Goal: Navigation & Orientation: Find specific page/section

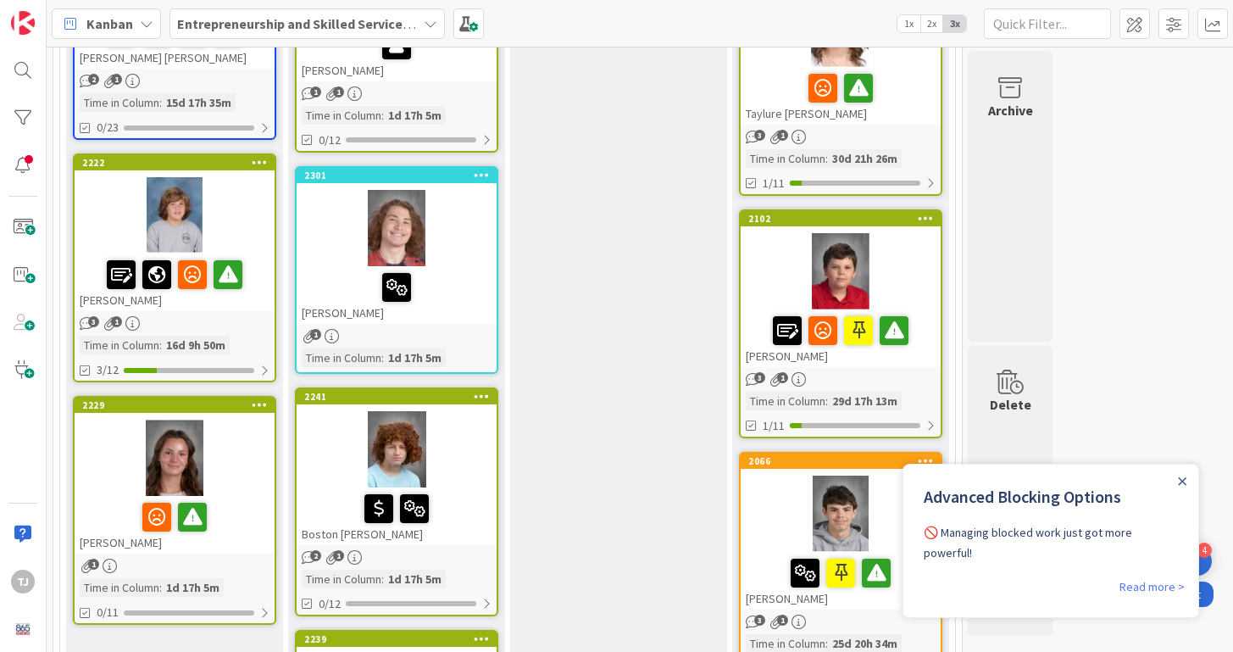
scroll to position [617, 0]
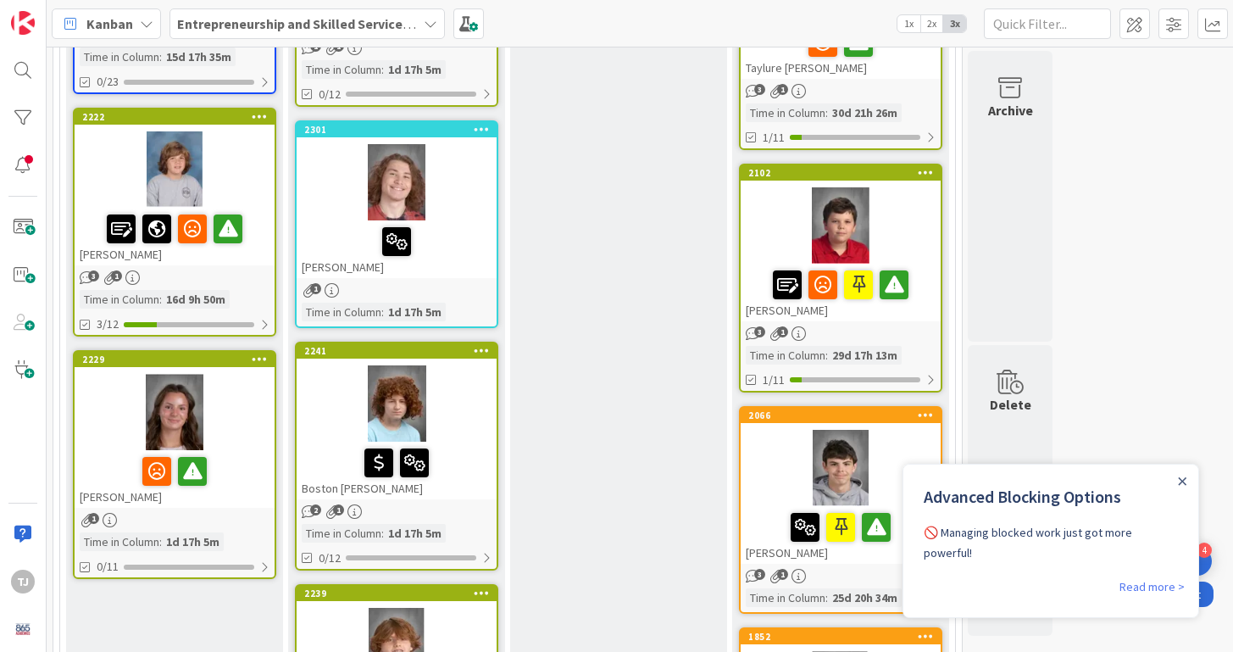
click at [239, 417] on div at bounding box center [175, 412] width 200 height 76
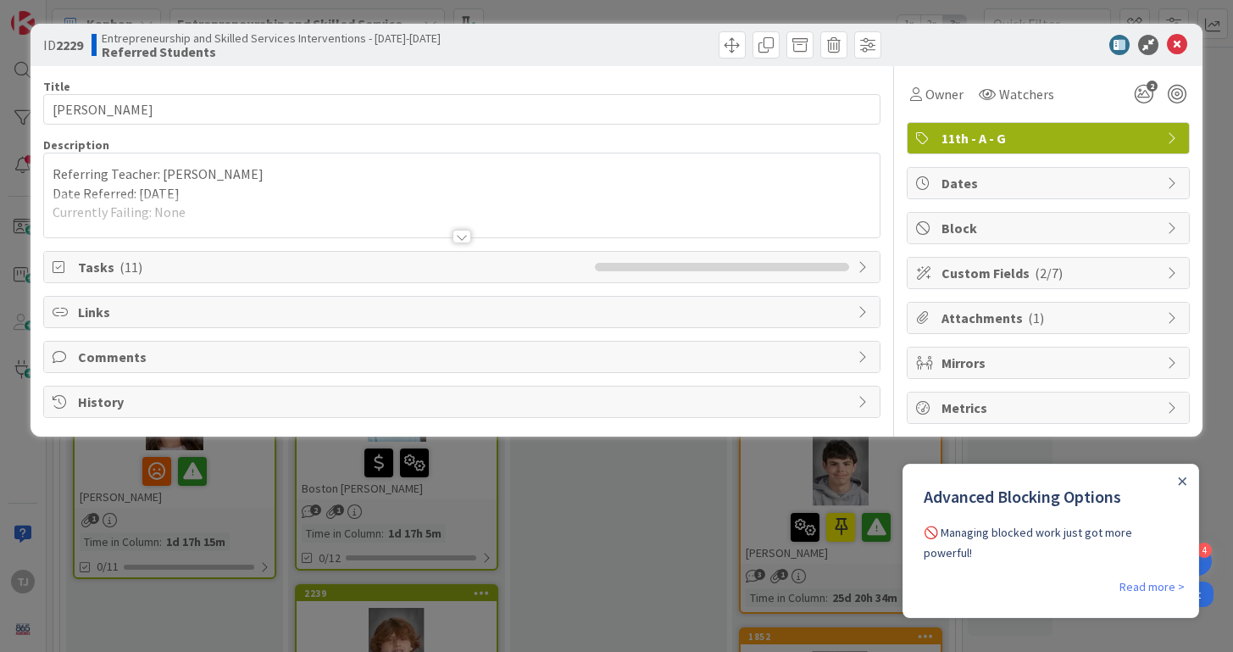
click at [462, 241] on div at bounding box center [462, 237] width 19 height 14
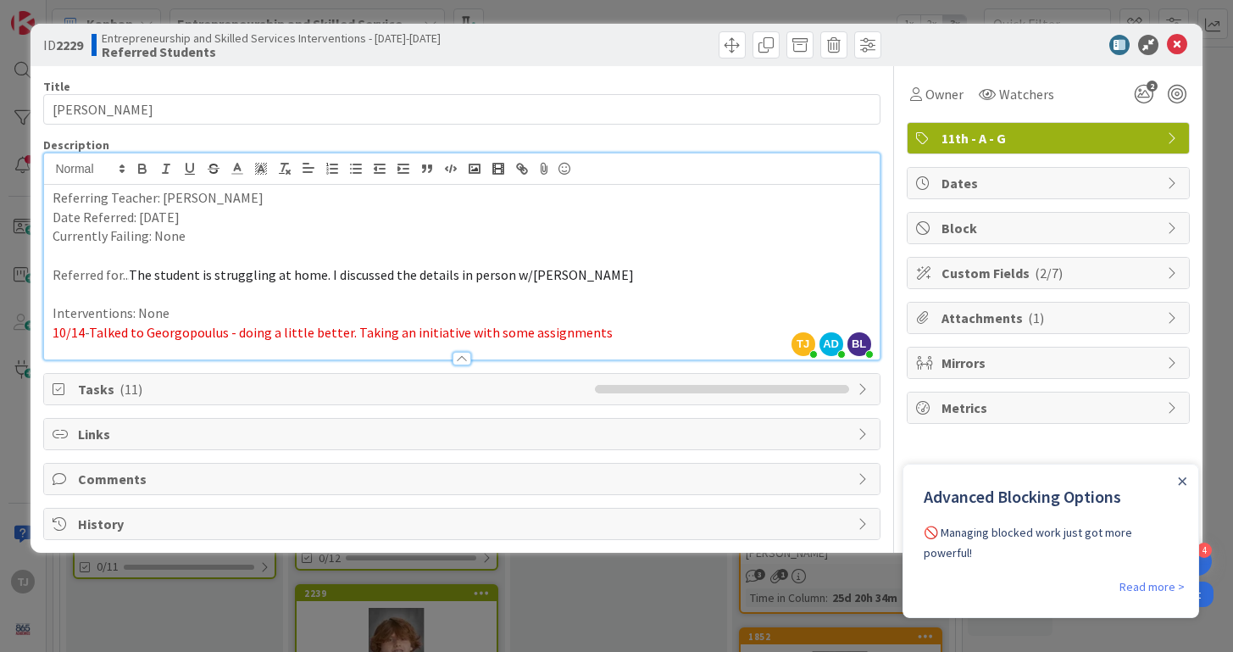
click at [410, 386] on span "Tasks ( 11 )" at bounding box center [332, 389] width 508 height 20
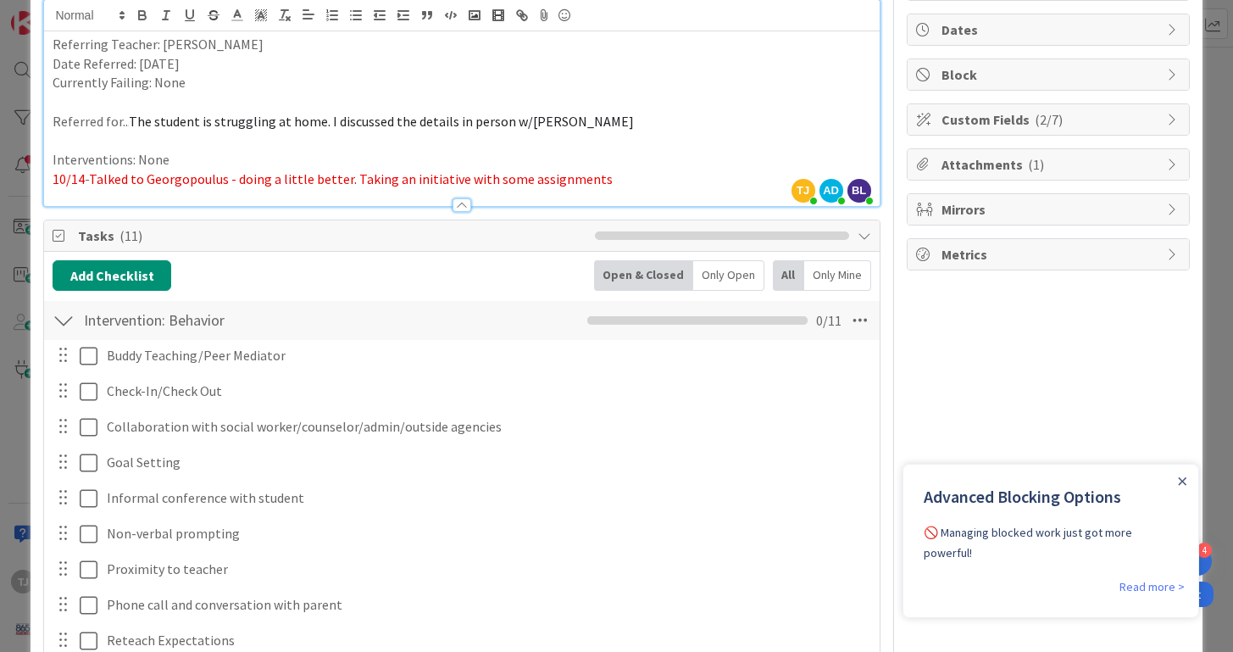
scroll to position [172, 0]
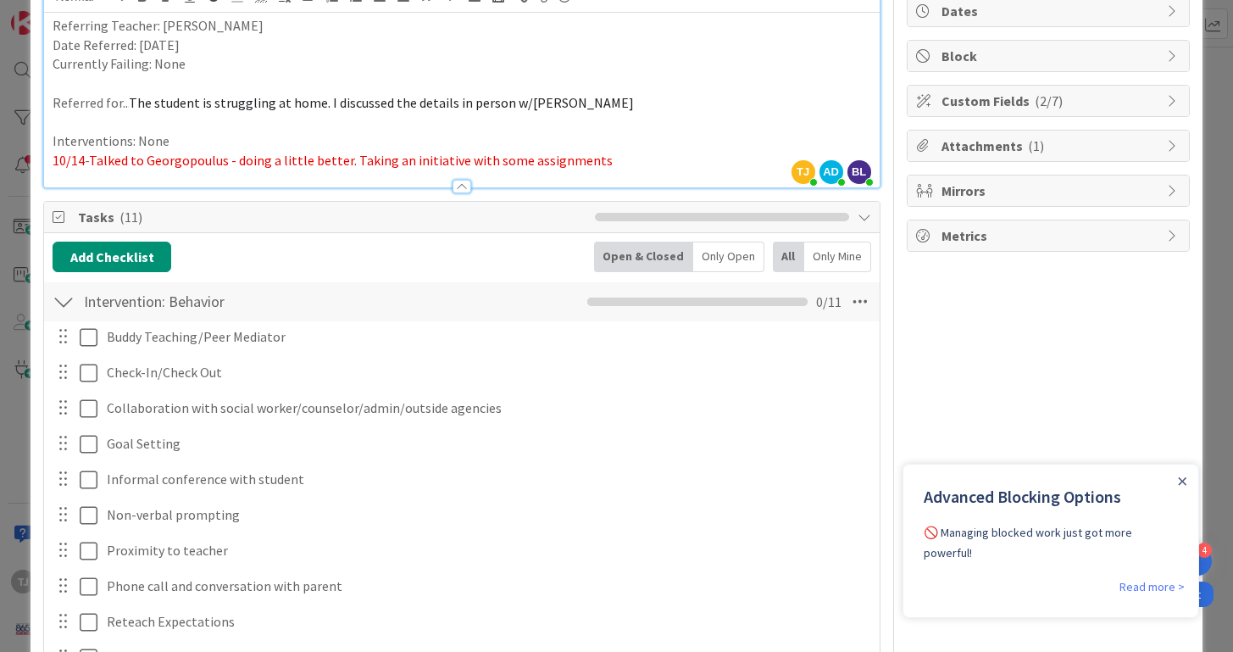
click at [406, 215] on span "Tasks ( 11 )" at bounding box center [332, 217] width 508 height 20
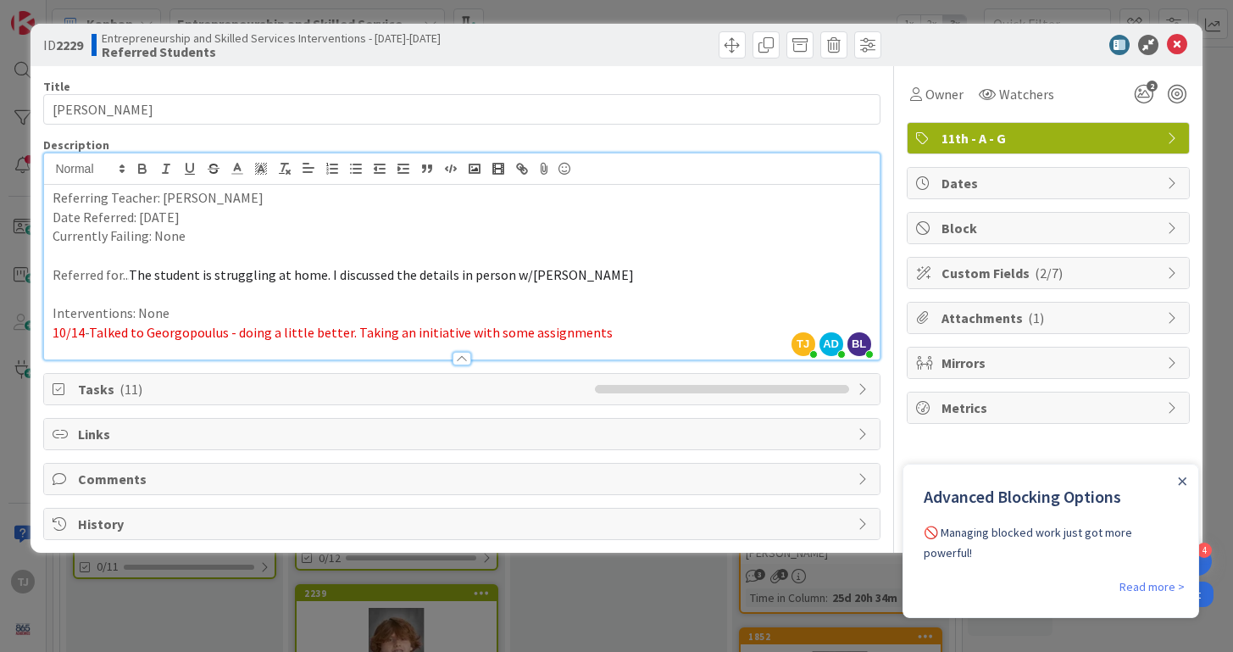
scroll to position [0, 0]
click at [1182, 50] on icon at bounding box center [1177, 45] width 20 height 20
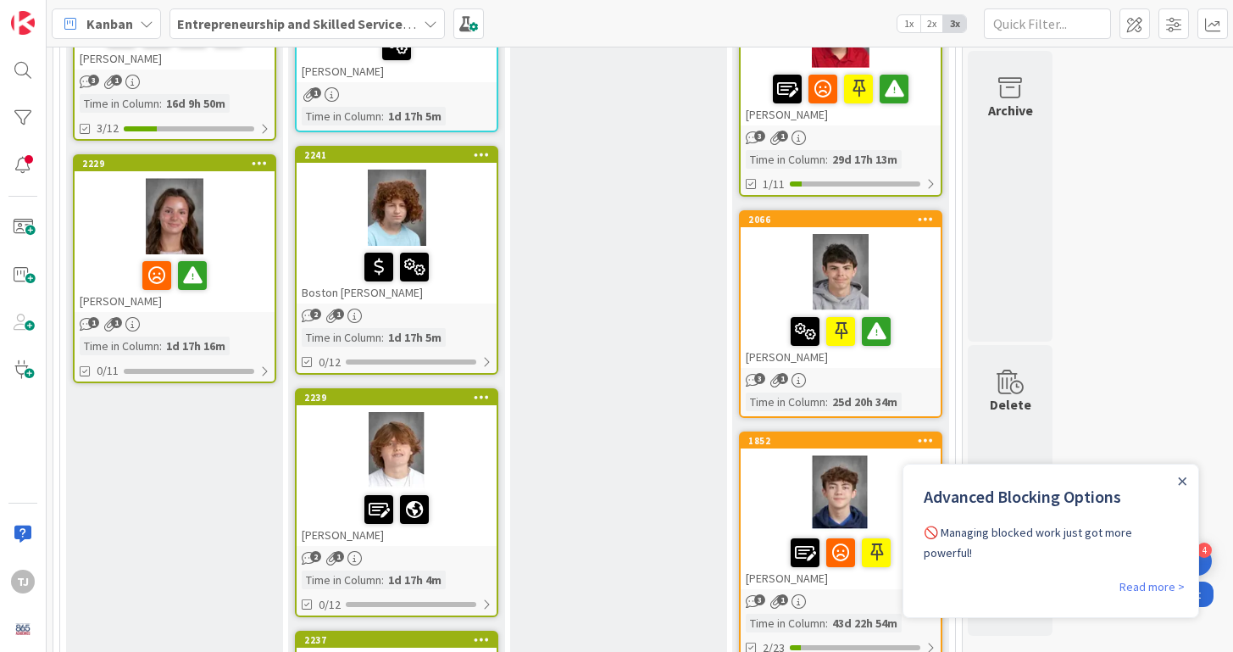
scroll to position [814, 0]
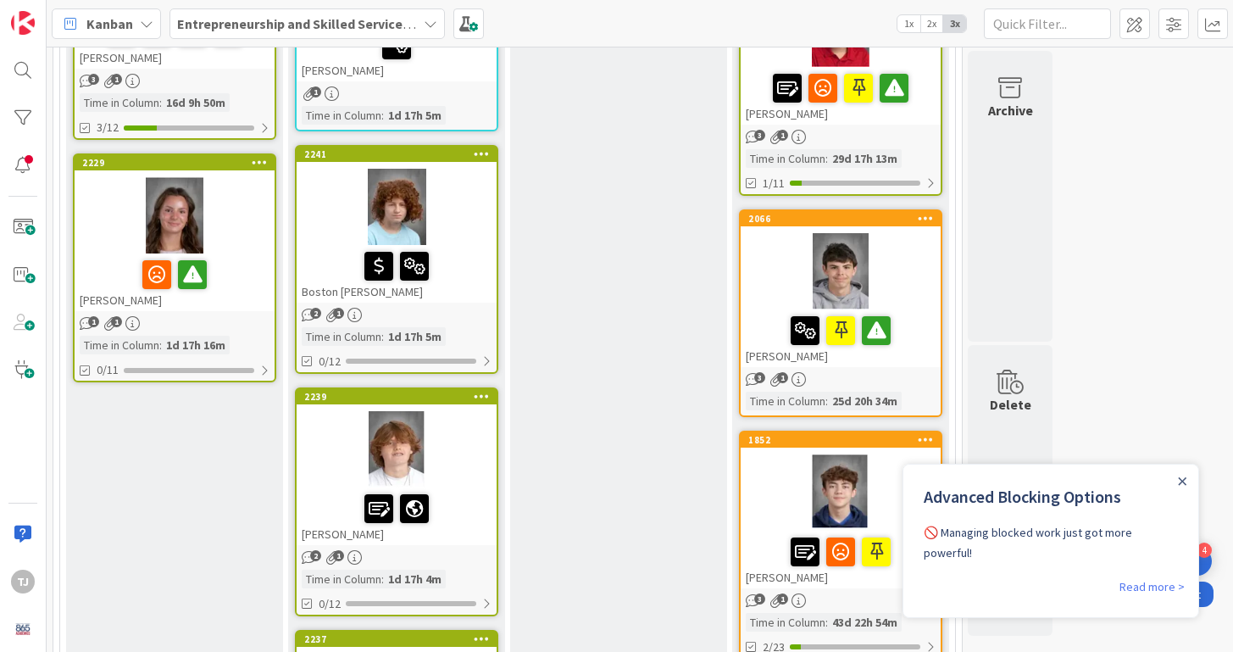
click at [787, 271] on div at bounding box center [841, 271] width 200 height 76
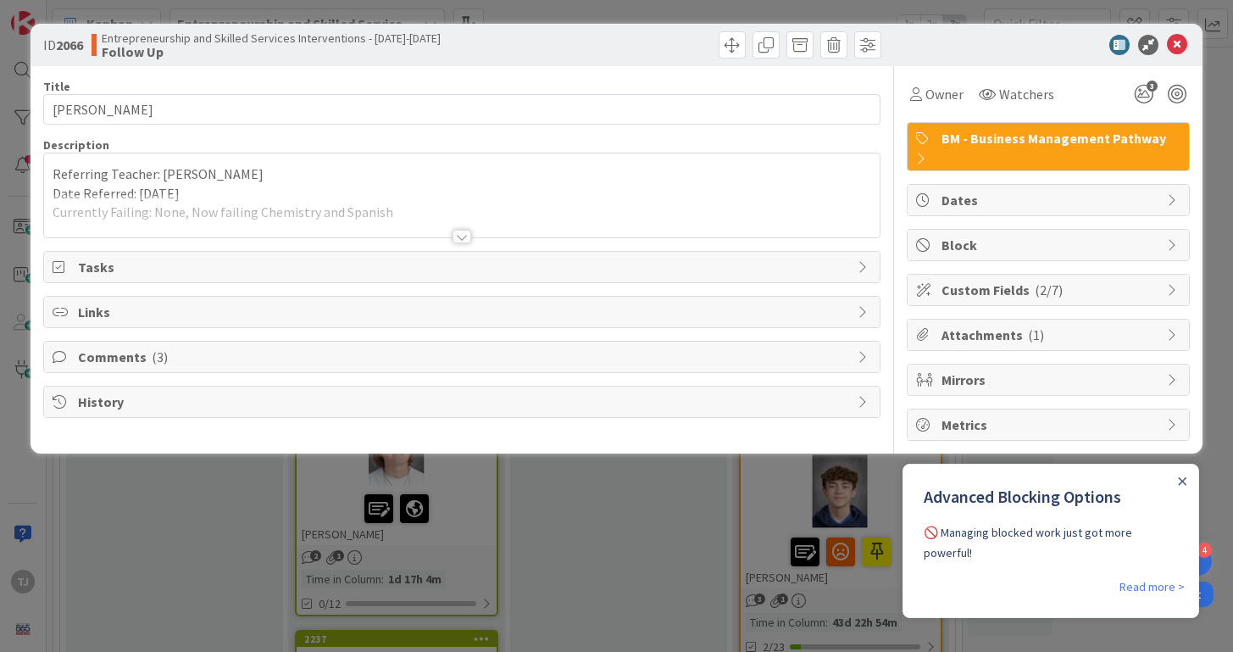
click at [469, 230] on div at bounding box center [461, 229] width 837 height 19
click at [461, 242] on div at bounding box center [462, 237] width 19 height 14
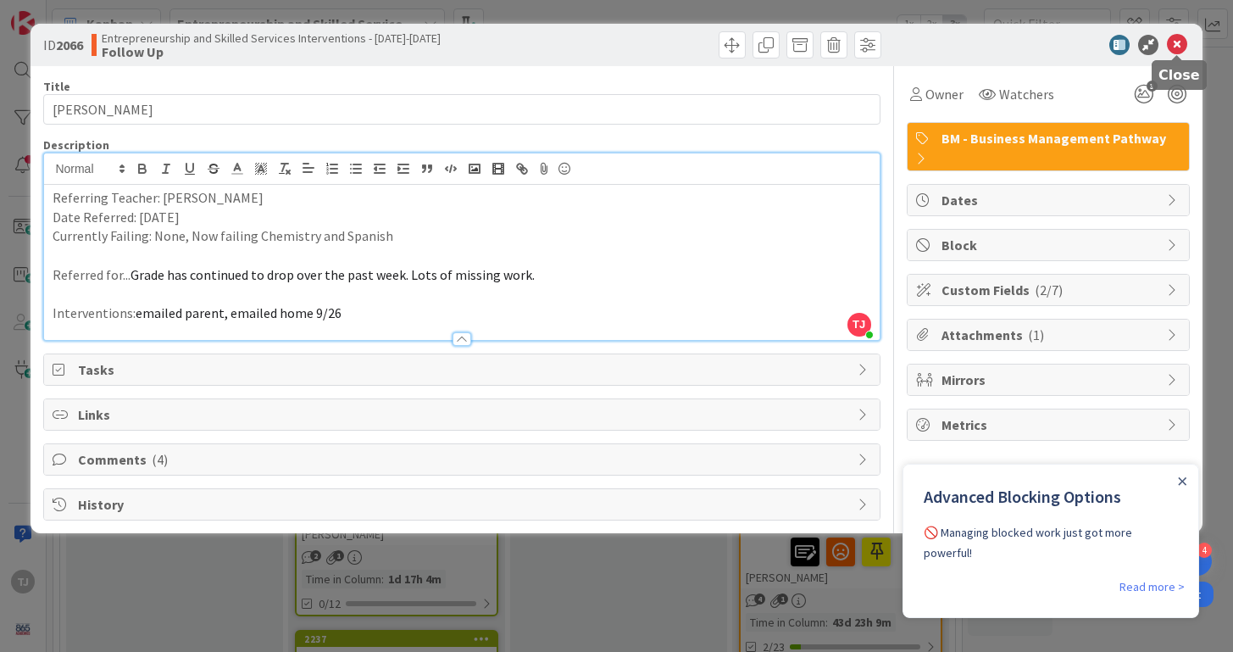
click at [1185, 44] on icon at bounding box center [1177, 45] width 20 height 20
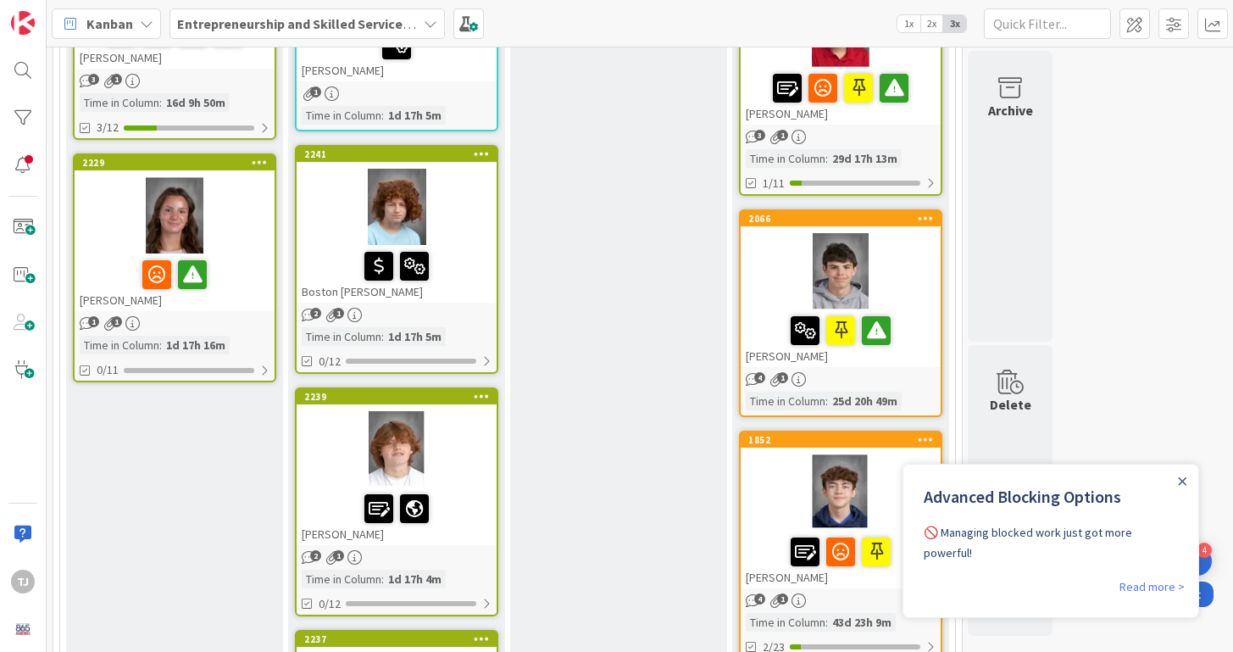
scroll to position [916, 0]
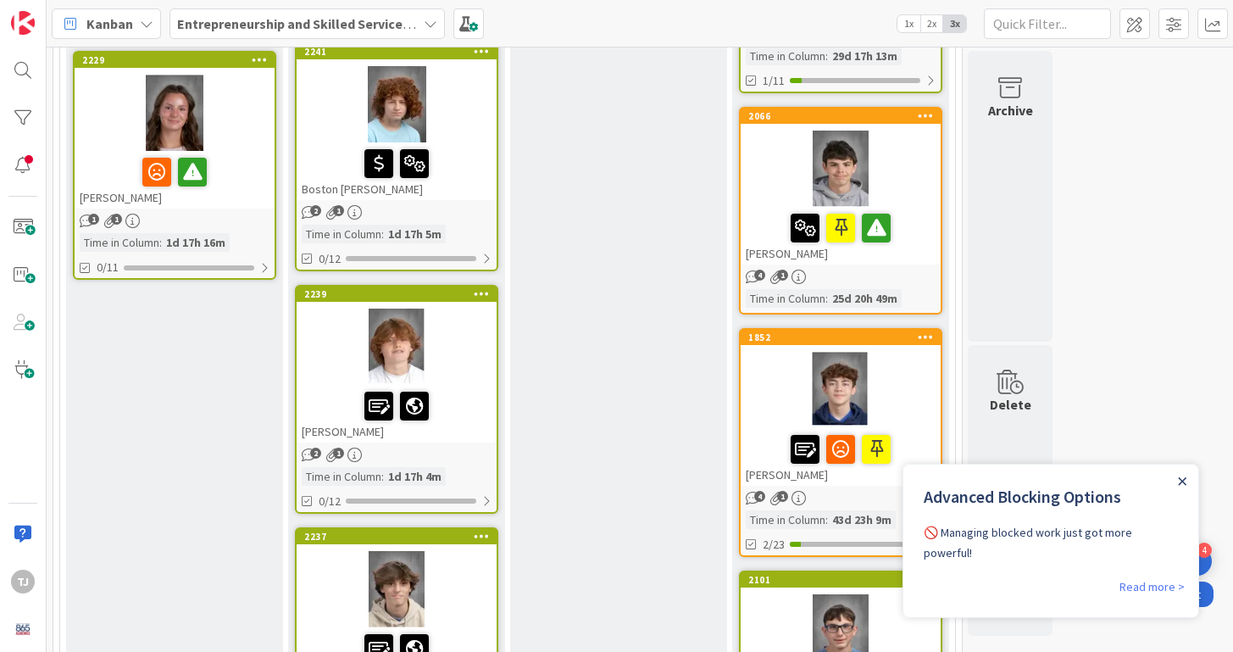
click at [1185, 480] on icon "Close Announcement" at bounding box center [1182, 481] width 8 height 8
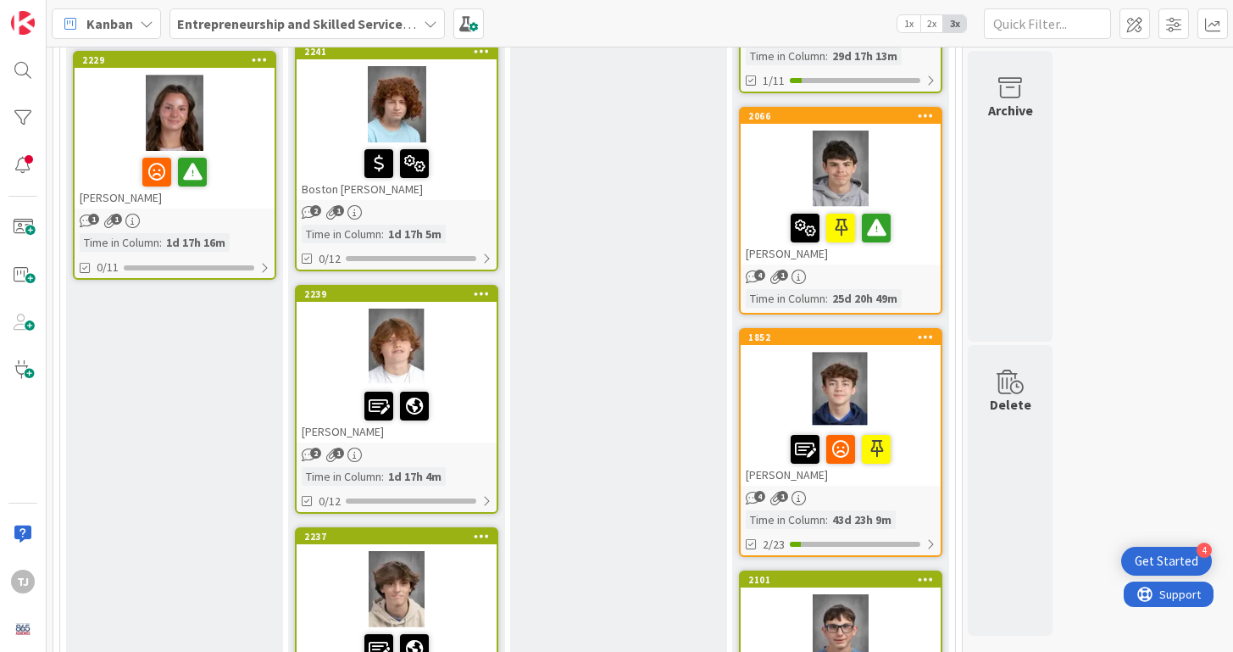
scroll to position [0, 0]
click at [673, 389] on div "Plan of Action All planned interventions are being implemented Add Card..." at bounding box center [618, 557] width 217 height 2561
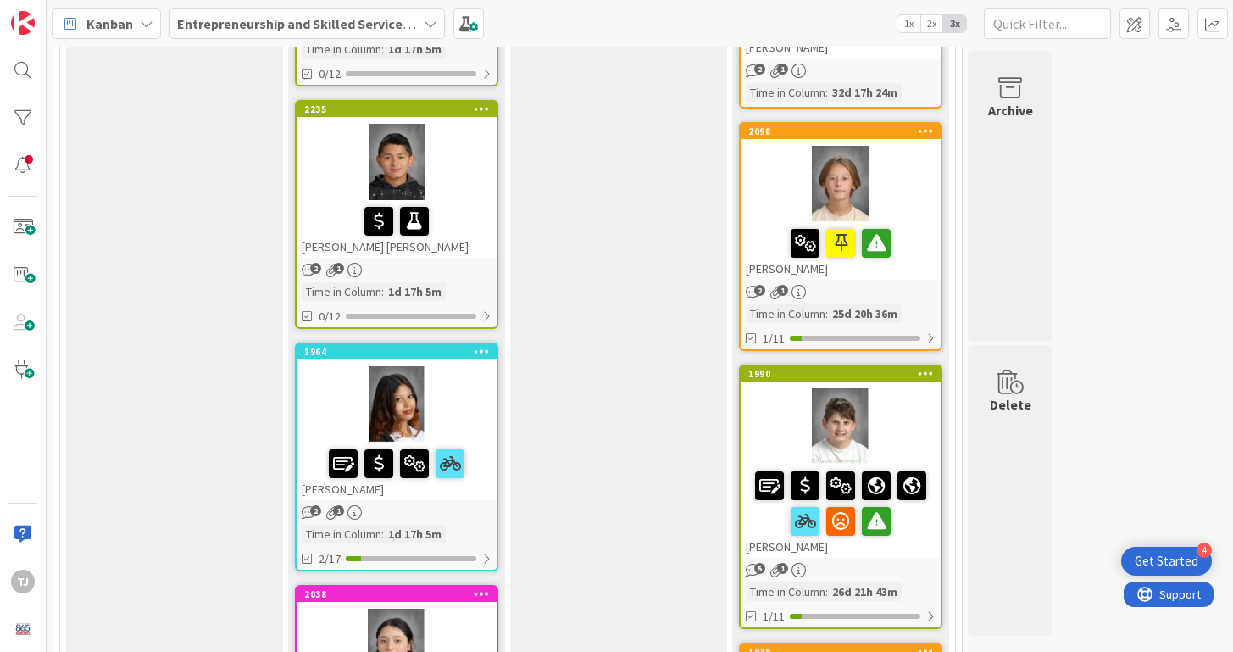
scroll to position [1825, 0]
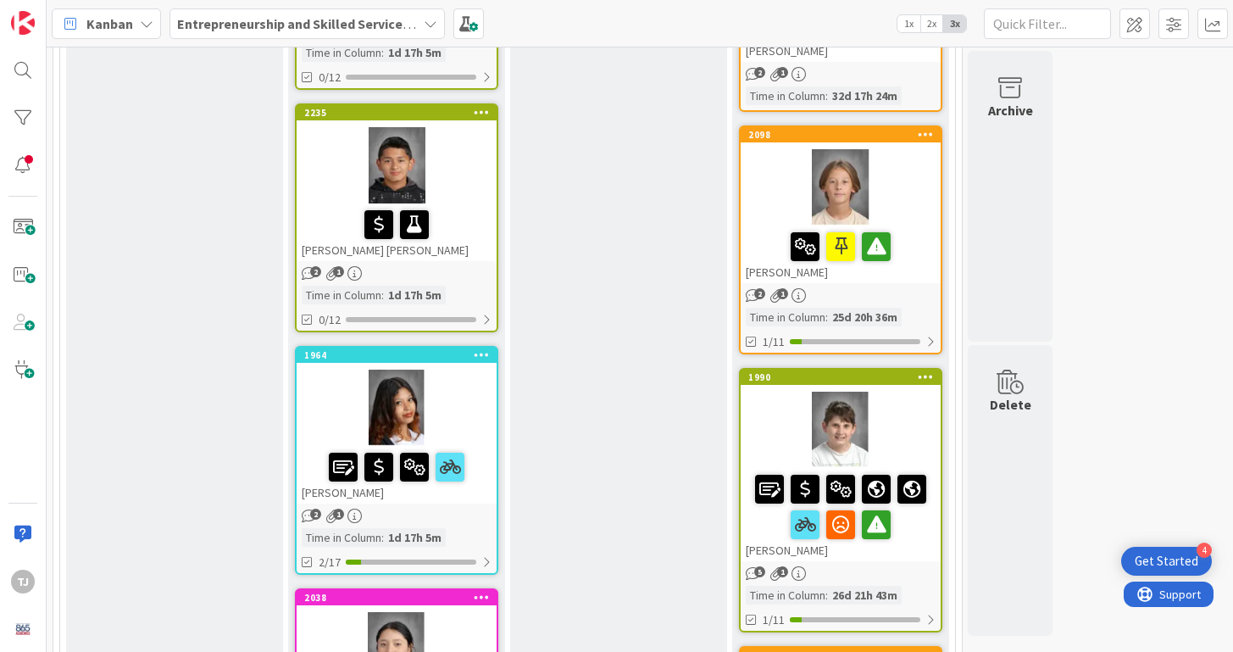
click at [763, 181] on div at bounding box center [841, 187] width 200 height 76
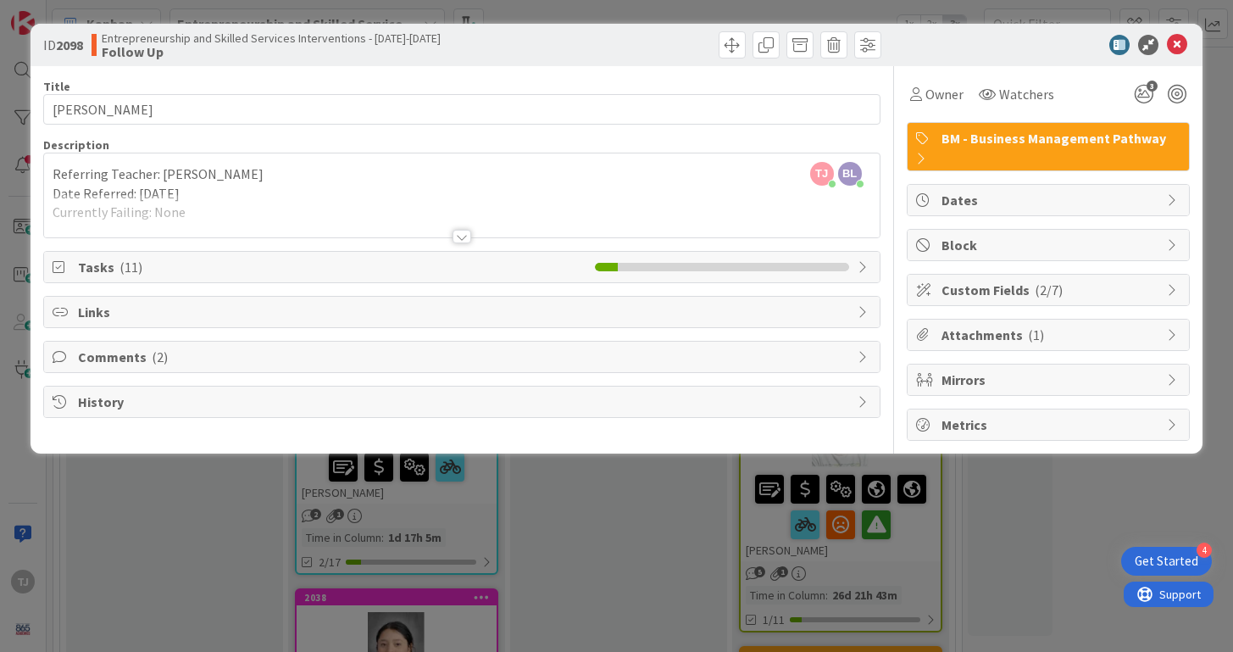
click at [475, 222] on div at bounding box center [461, 215] width 835 height 43
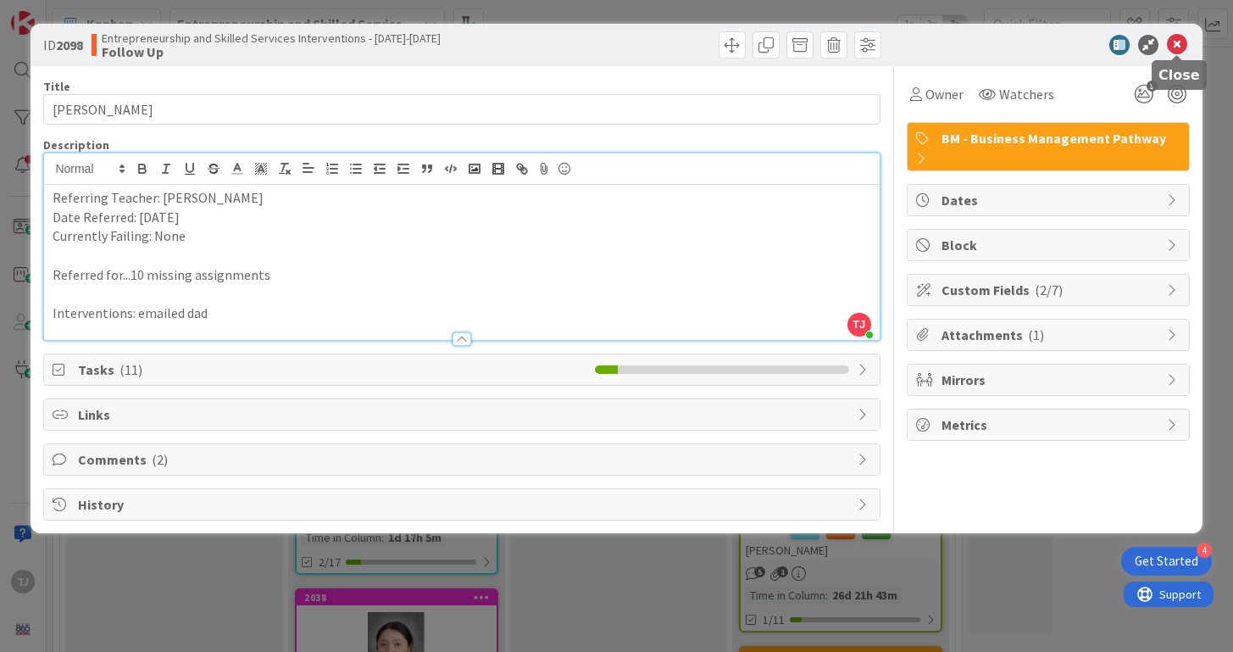
click at [1171, 38] on icon at bounding box center [1177, 45] width 20 height 20
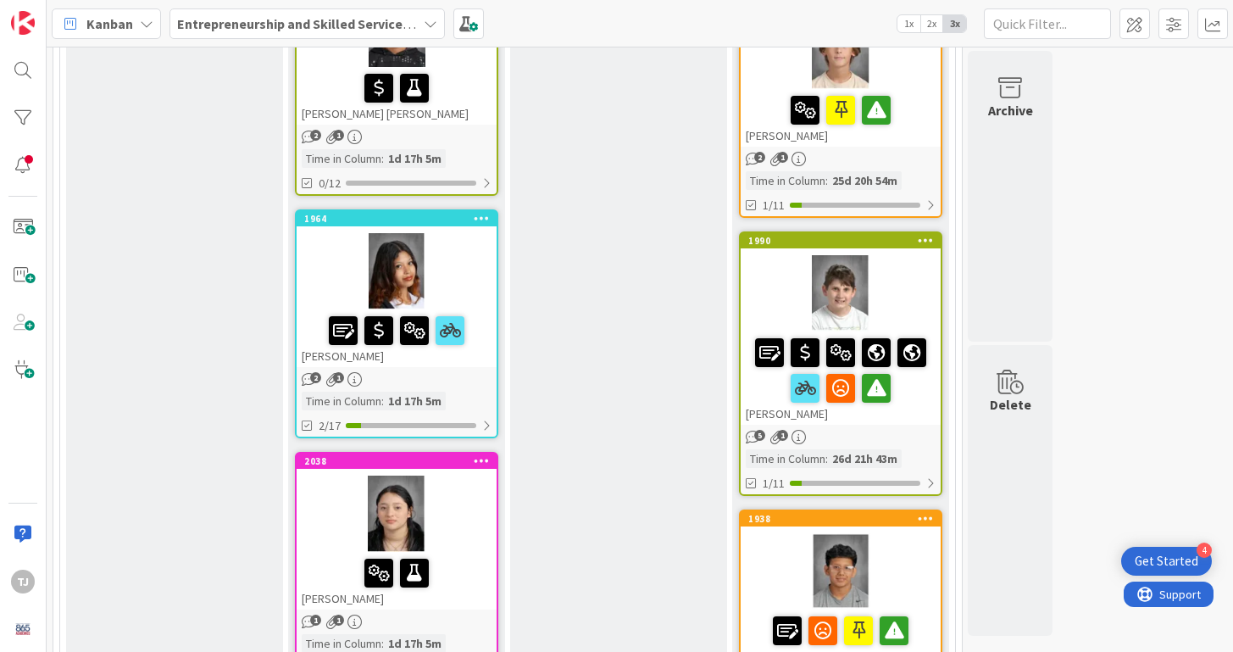
click at [767, 273] on div at bounding box center [841, 293] width 200 height 76
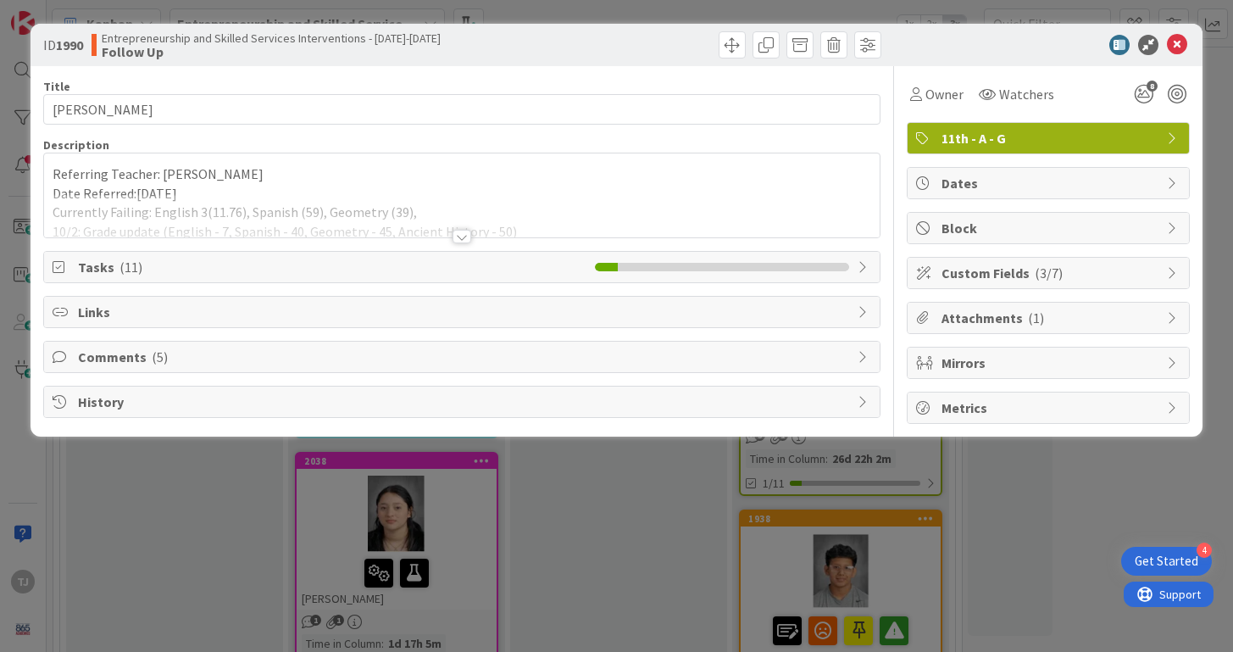
click at [470, 234] on div at bounding box center [462, 237] width 19 height 14
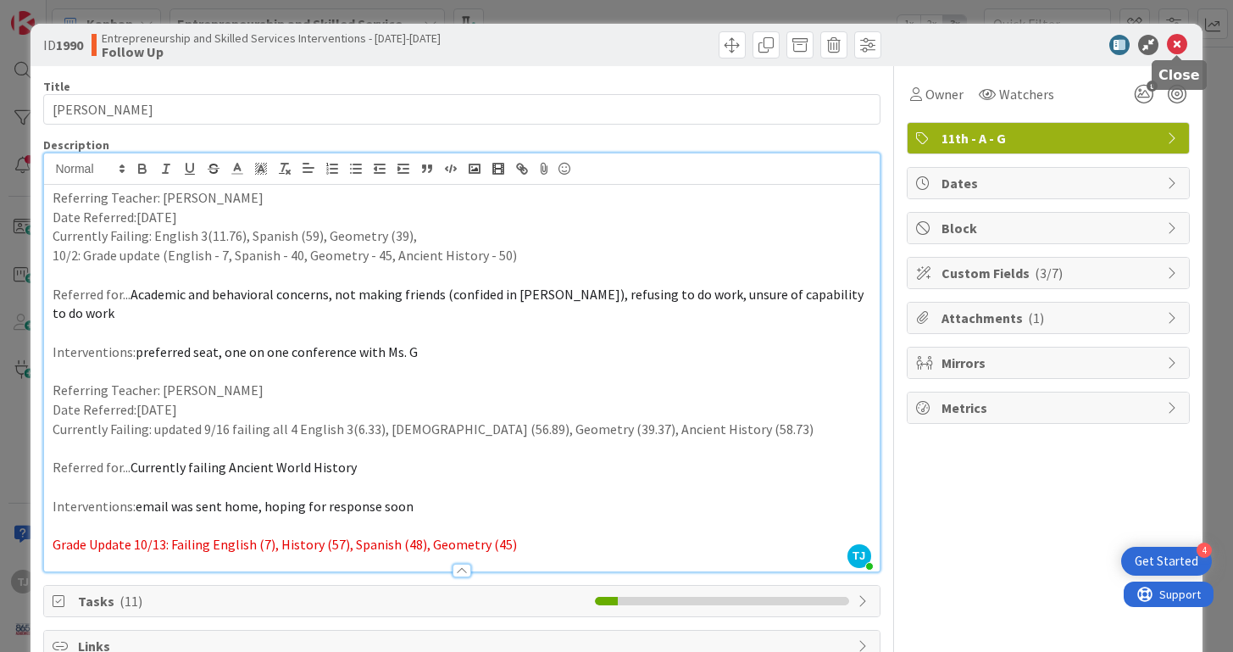
click at [1182, 48] on icon at bounding box center [1177, 45] width 20 height 20
